Goal: Task Accomplishment & Management: Use online tool/utility

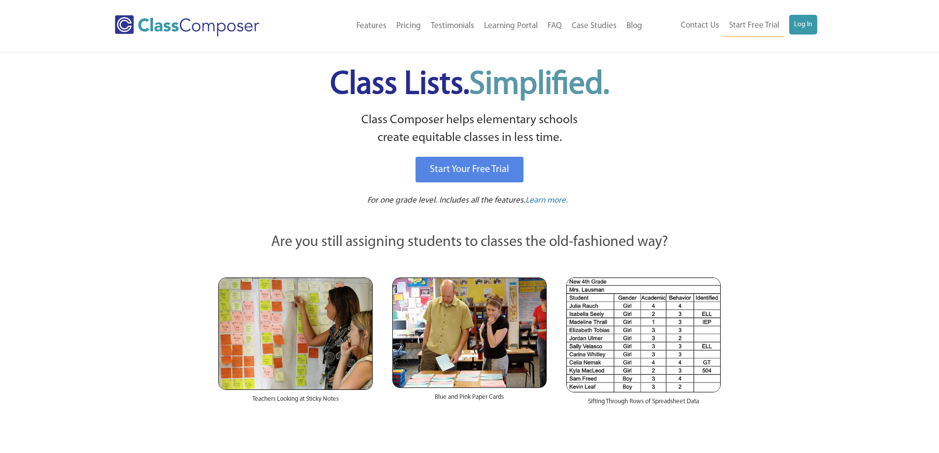
click at [821, 26] on div "Contact Us Start Free Trial Log In" at bounding box center [736, 26] width 178 height 22
click at [805, 27] on link "Log In" at bounding box center [803, 25] width 28 height 20
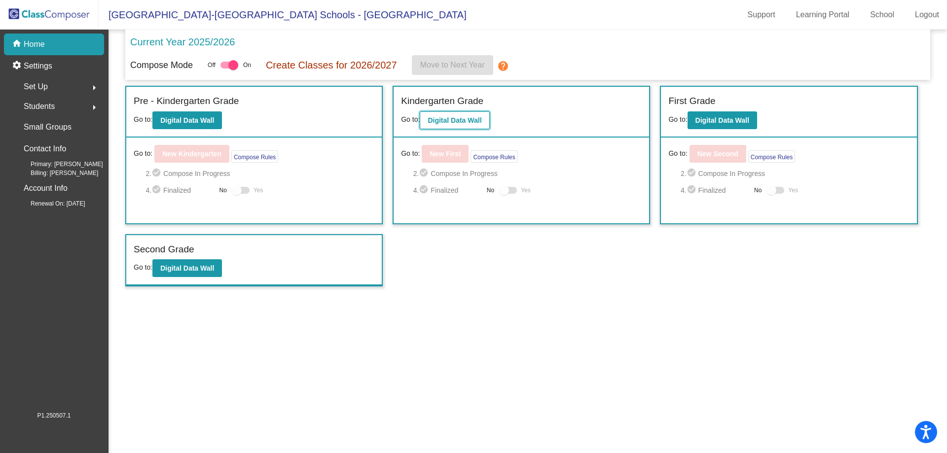
click at [450, 120] on b "Digital Data Wall" at bounding box center [455, 120] width 54 height 8
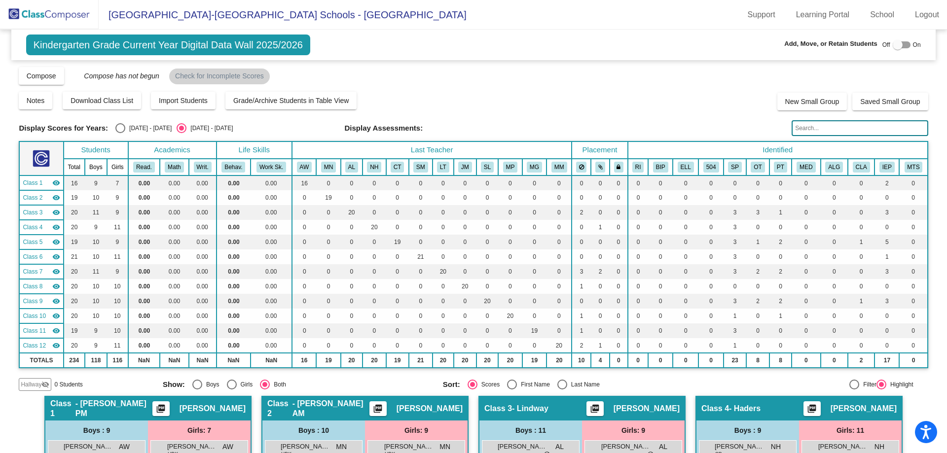
click at [827, 133] on input "text" at bounding box center [859, 128] width 136 height 16
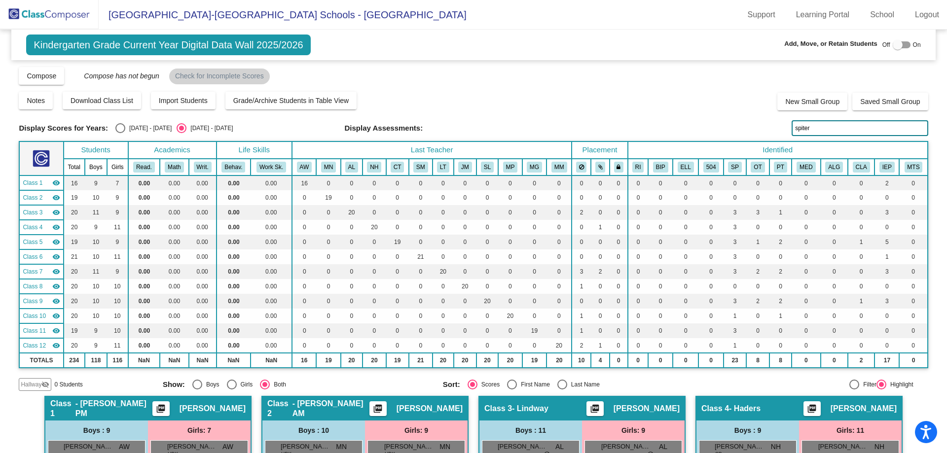
drag, startPoint x: 810, startPoint y: 127, endPoint x: 605, endPoint y: 132, distance: 205.2
click at [717, 139] on div "Display Scores for Years: 2024 - 2025 2025 - 2026 Grade/Archive Students in Tab…" at bounding box center [473, 228] width 909 height 325
drag, startPoint x: 821, startPoint y: 125, endPoint x: 716, endPoint y: 125, distance: 105.0
click at [742, 124] on div "Display Scores for Years: 2024 - 2025 2025 - 2026 Display Assessments: grasser" at bounding box center [473, 128] width 909 height 16
type input "alsip"
